Goal: Task Accomplishment & Management: Manage account settings

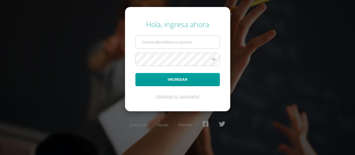
click at [166, 43] on input "text" at bounding box center [177, 42] width 84 height 13
type input "shernandez@donbosco.edu.gt"
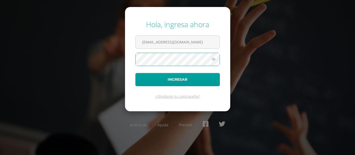
click at [135, 73] on button "Ingresar" at bounding box center [177, 79] width 84 height 13
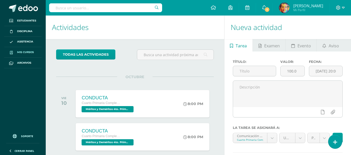
click at [27, 51] on span "Mis cursos" at bounding box center [25, 52] width 17 height 4
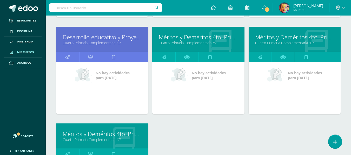
scroll to position [344, 0]
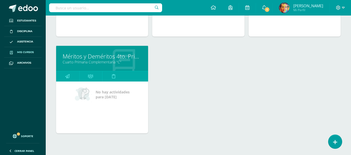
click at [106, 62] on link "Cuarto Primaria Complementaria "C"" at bounding box center [102, 62] width 79 height 5
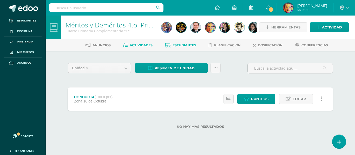
click at [188, 44] on span "Estudiantes" at bounding box center [184, 45] width 24 height 4
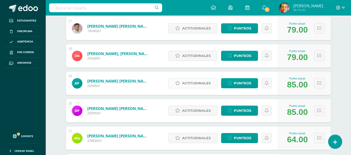
scroll to position [588, 0]
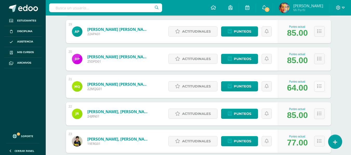
click at [319, 87] on icon at bounding box center [319, 86] width 4 height 4
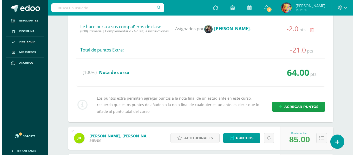
scroll to position [900, 0]
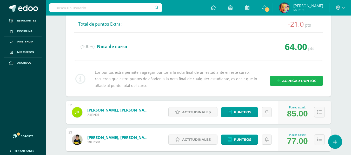
click at [286, 79] on span "Agregar puntos" at bounding box center [299, 81] width 34 height 10
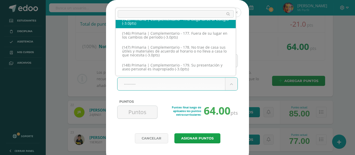
scroll to position [2893, 0]
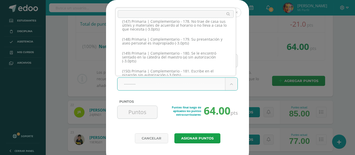
select select "206"
type input "-3"
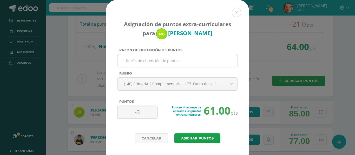
click at [188, 59] on input "Razón de obtención de puntos" at bounding box center [177, 61] width 116 height 13
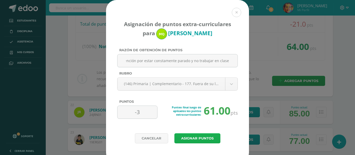
type input "Se le llama la atención por estar constamente parado y no trabajar en clase"
click at [192, 138] on button "Asignar puntos" at bounding box center [197, 139] width 46 height 10
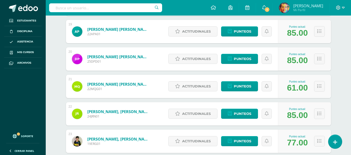
scroll to position [614, 0]
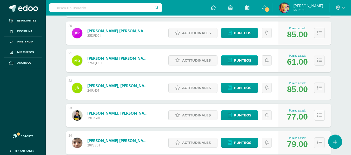
click at [320, 114] on icon at bounding box center [319, 115] width 4 height 4
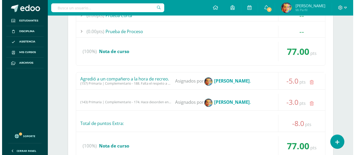
scroll to position [822, 0]
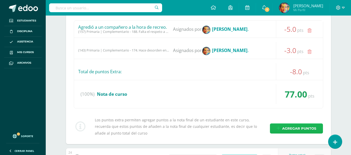
click at [305, 132] on span "Agregar puntos" at bounding box center [299, 129] width 34 height 10
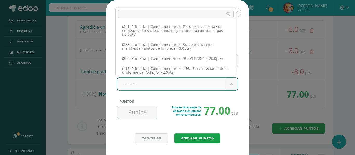
scroll to position [2332, 0]
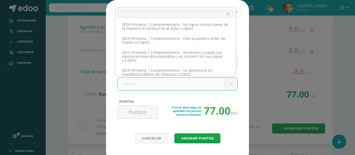
select select "168"
type input "-3"
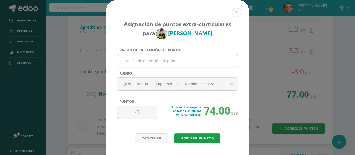
click at [195, 62] on input "Razón de obtención de puntos" at bounding box center [177, 61] width 116 height 13
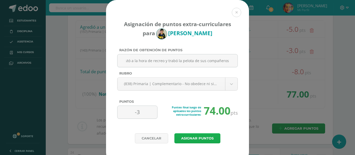
type input "Se molestó a la hora de recreo y trabó la pelota de sus compañeros"
click at [203, 142] on button "Asignar puntos" at bounding box center [197, 139] width 46 height 10
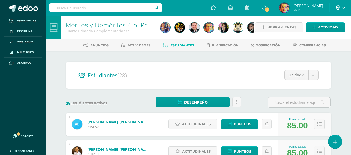
click at [343, 8] on icon at bounding box center [343, 7] width 3 height 5
click at [345, 7] on div at bounding box center [339, 8] width 21 height 16
click at [344, 7] on icon at bounding box center [343, 8] width 3 height 2
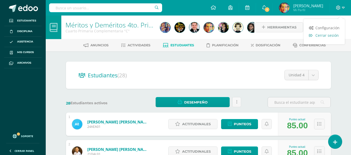
click at [333, 35] on span "Cerrar sesión" at bounding box center [326, 35] width 23 height 5
